Goal: Transaction & Acquisition: Purchase product/service

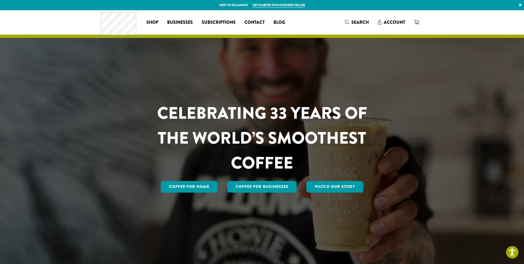
click at [397, 22] on span "Account" at bounding box center [395, 22] width 22 height 6
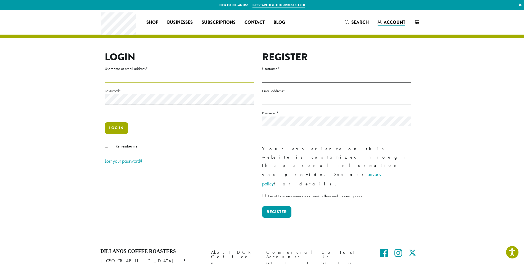
type input "**********"
click at [120, 127] on button "Log in" at bounding box center [116, 128] width 23 height 12
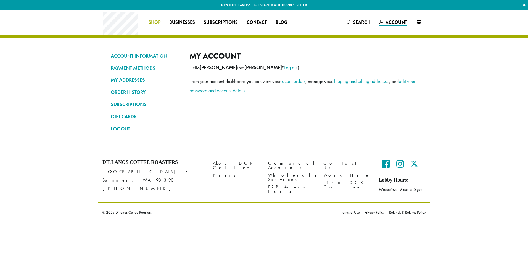
click at [154, 22] on span "Shop" at bounding box center [155, 22] width 12 height 7
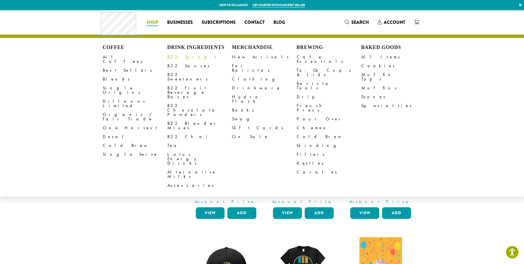
click at [177, 57] on link "B22 Syrups" at bounding box center [199, 56] width 65 height 9
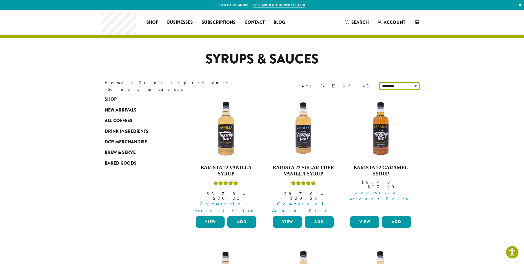
click at [417, 85] on select "**********" at bounding box center [399, 86] width 40 height 8
select select "**********"
click at [380, 82] on select "**********" at bounding box center [399, 86] width 40 height 8
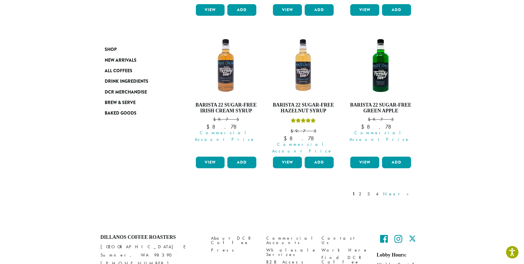
scroll to position [504, 0]
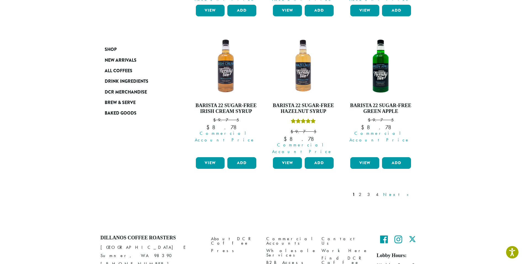
click at [407, 191] on link "Next »" at bounding box center [398, 194] width 32 height 7
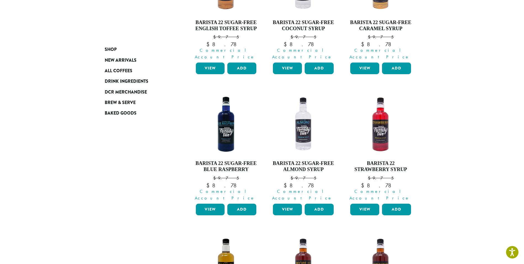
scroll to position [172, 0]
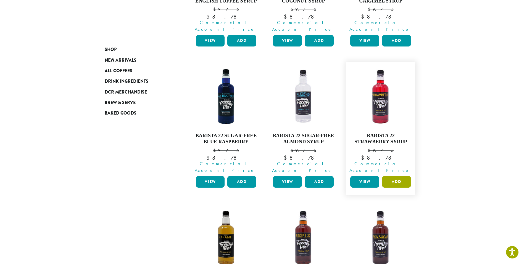
click at [392, 176] on button "Add" at bounding box center [396, 182] width 29 height 12
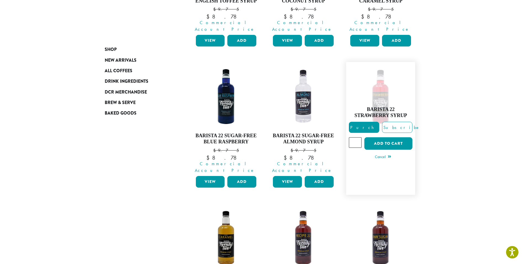
click at [358, 137] on input "*" at bounding box center [355, 142] width 13 height 10
type input "*"
click at [358, 137] on input "*" at bounding box center [355, 142] width 13 height 10
click at [397, 137] on button "Add to cart" at bounding box center [388, 143] width 48 height 12
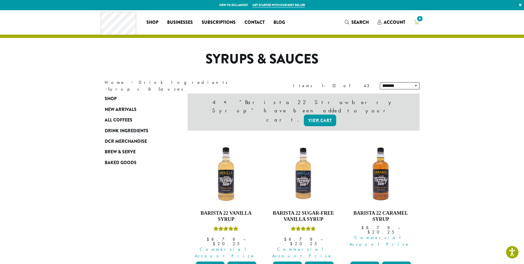
click at [418, 22] on span "4" at bounding box center [419, 18] width 7 height 7
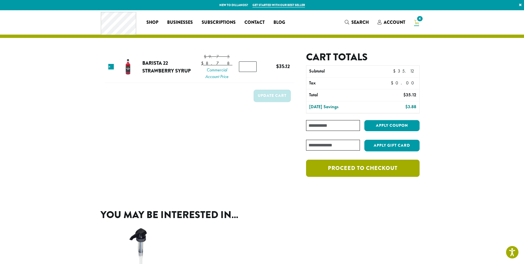
click at [371, 166] on link "Proceed to checkout" at bounding box center [362, 167] width 113 height 17
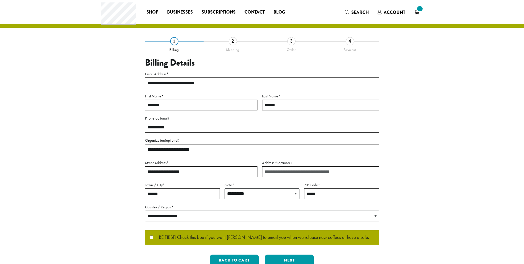
select select "**"
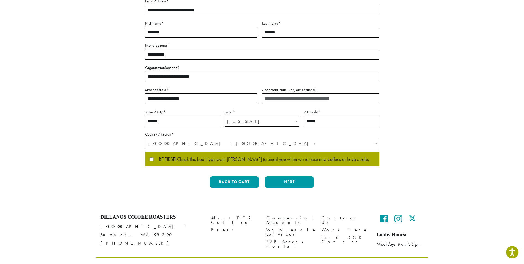
scroll to position [95, 0]
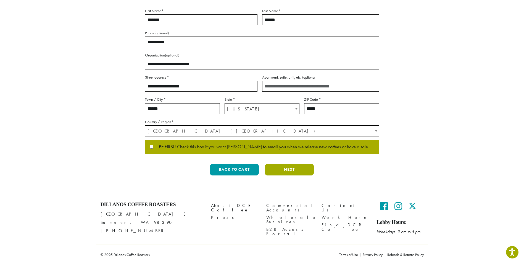
click at [292, 168] on button "Next" at bounding box center [289, 170] width 49 height 12
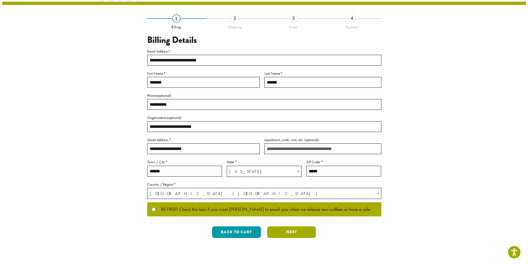
scroll to position [0, 0]
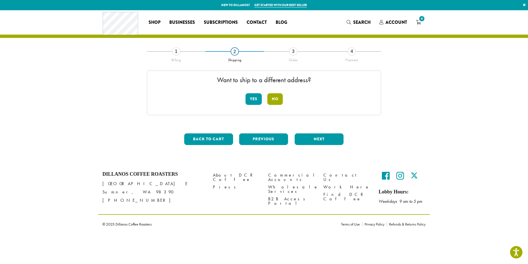
click at [277, 97] on button "No" at bounding box center [274, 99] width 15 height 12
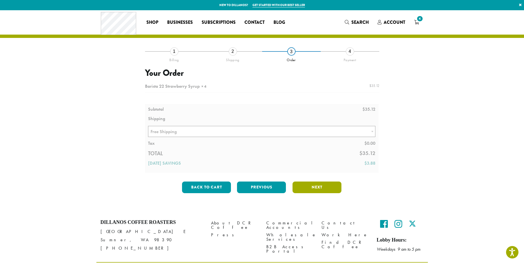
click at [311, 185] on button "Next" at bounding box center [317, 187] width 49 height 12
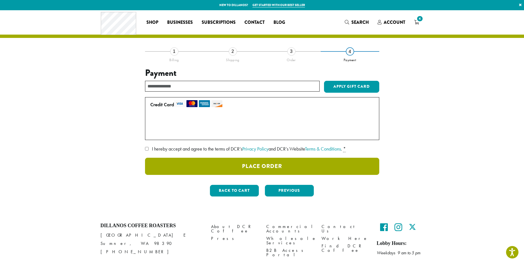
click at [286, 164] on button "Place Order" at bounding box center [262, 165] width 234 height 17
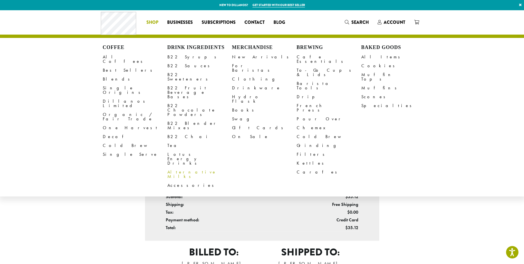
click at [186, 167] on link "Alternative Milks" at bounding box center [199, 173] width 65 height 13
